Goal: Obtain resource: Download file/media

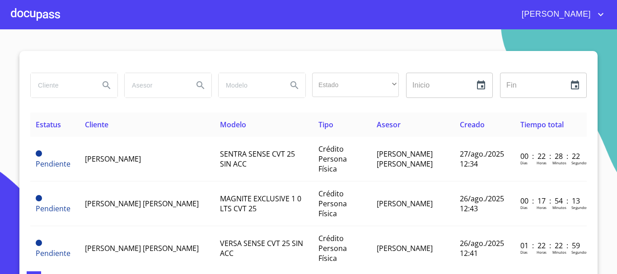
click at [80, 91] on input "search" at bounding box center [61, 85] width 61 height 24
type input "[PERSON_NAME] [PERSON_NAME]"
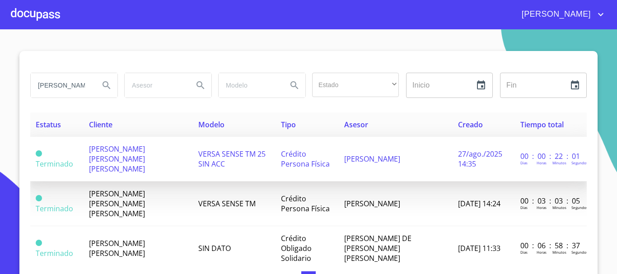
click at [132, 153] on span "[PERSON_NAME] [PERSON_NAME] [PERSON_NAME]" at bounding box center [117, 159] width 56 height 30
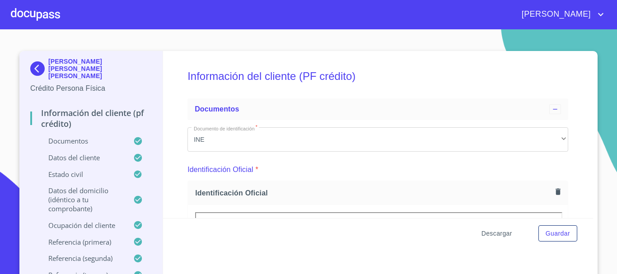
click at [497, 234] on span "Descargar" at bounding box center [497, 233] width 31 height 11
click at [502, 234] on span "Descargar" at bounding box center [497, 233] width 31 height 11
click at [501, 231] on span "Descargar" at bounding box center [497, 233] width 31 height 11
